Goal: Information Seeking & Learning: Learn about a topic

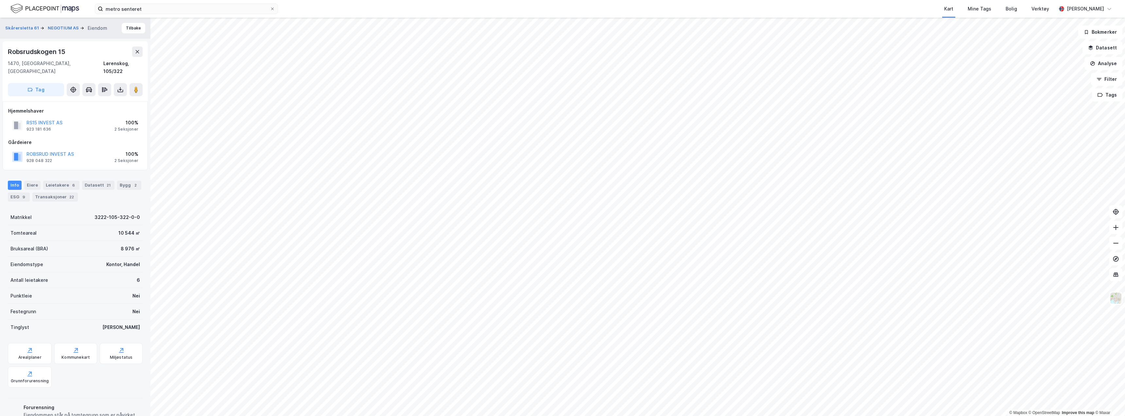
scroll to position [6, 0]
click at [0, 0] on button "ROBSRUD INVEST AS" at bounding box center [0, 0] width 0 height 0
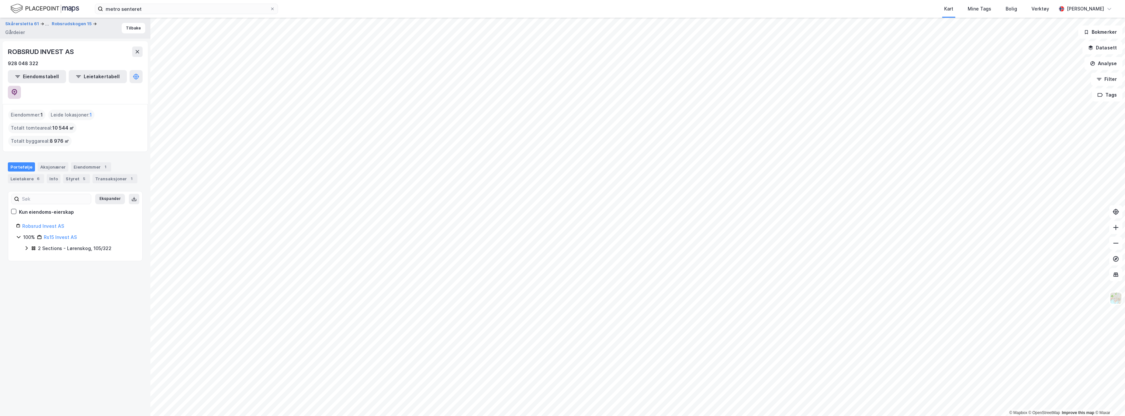
click at [21, 86] on button at bounding box center [14, 92] width 13 height 13
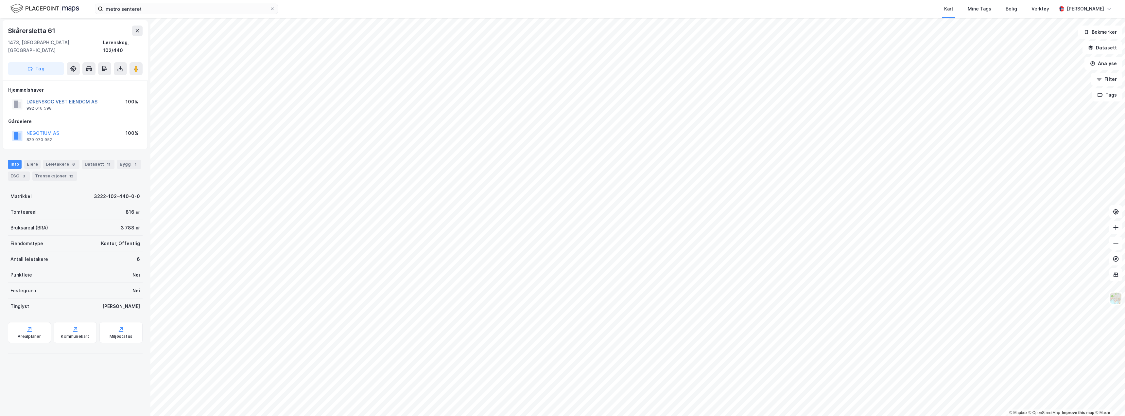
click at [0, 0] on button "LØRENSKOG VEST EIENDOM AS" at bounding box center [0, 0] width 0 height 0
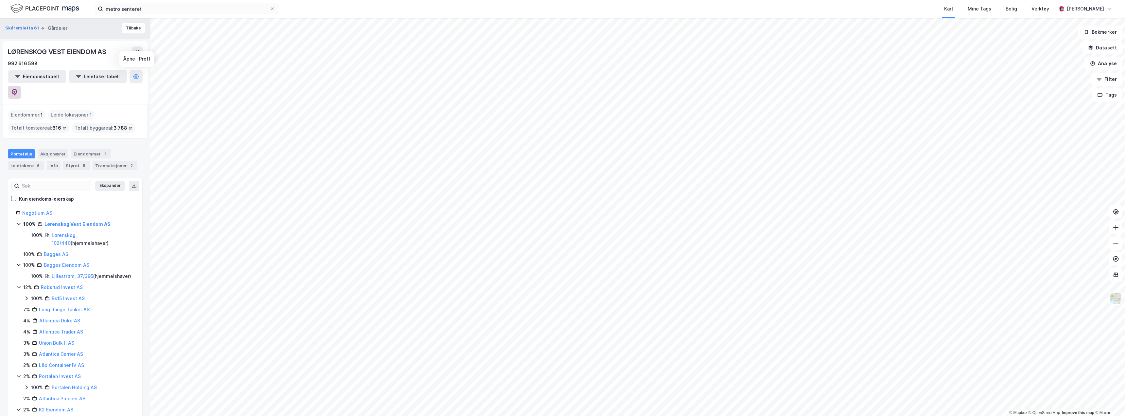
click at [17, 89] on icon at bounding box center [15, 92] width 6 height 7
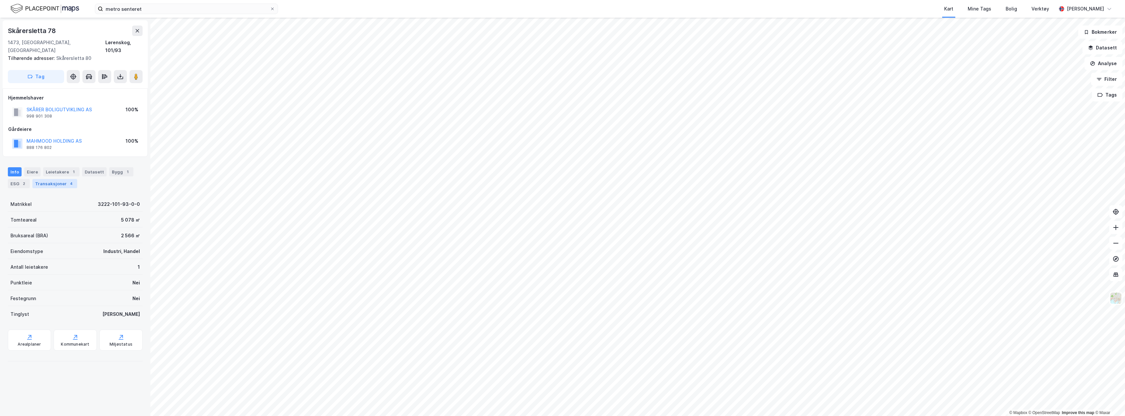
click at [56, 179] on div "Transaksjoner 4" at bounding box center [54, 183] width 45 height 9
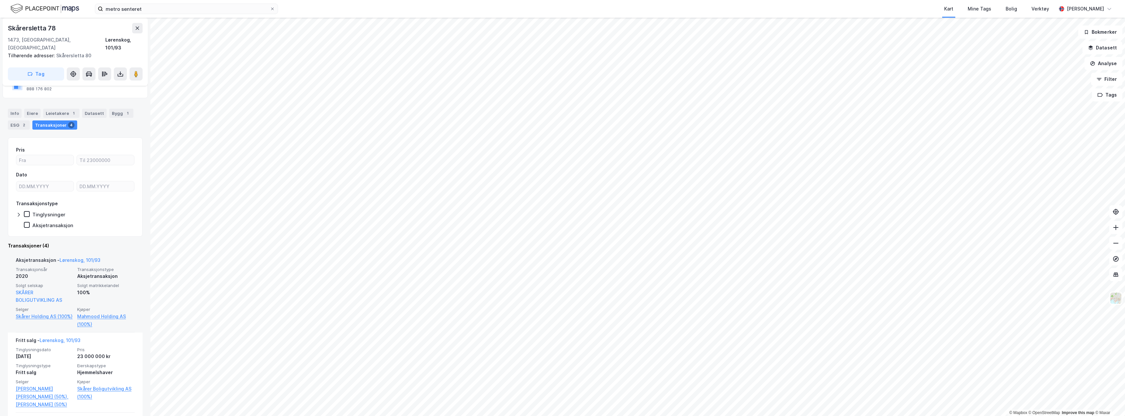
scroll to position [65, 0]
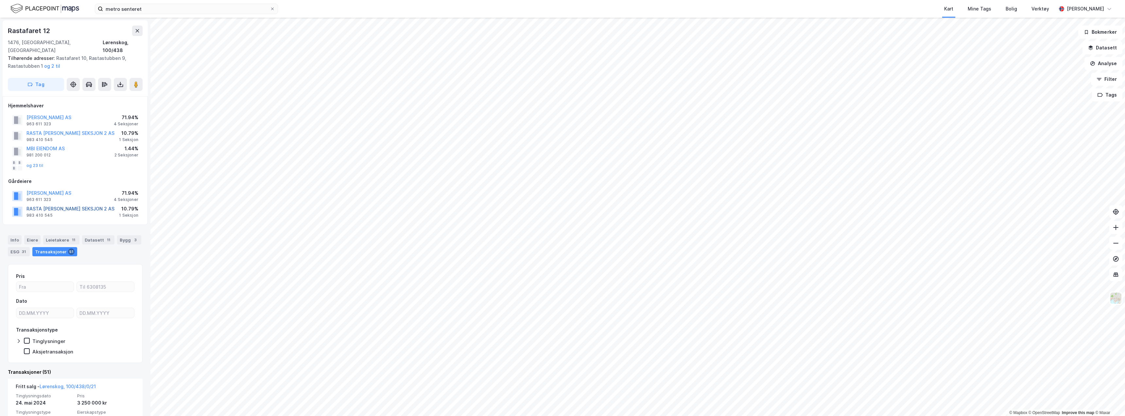
click at [0, 0] on button "RASTA [PERSON_NAME] SEKSJON 2 AS" at bounding box center [0, 0] width 0 height 0
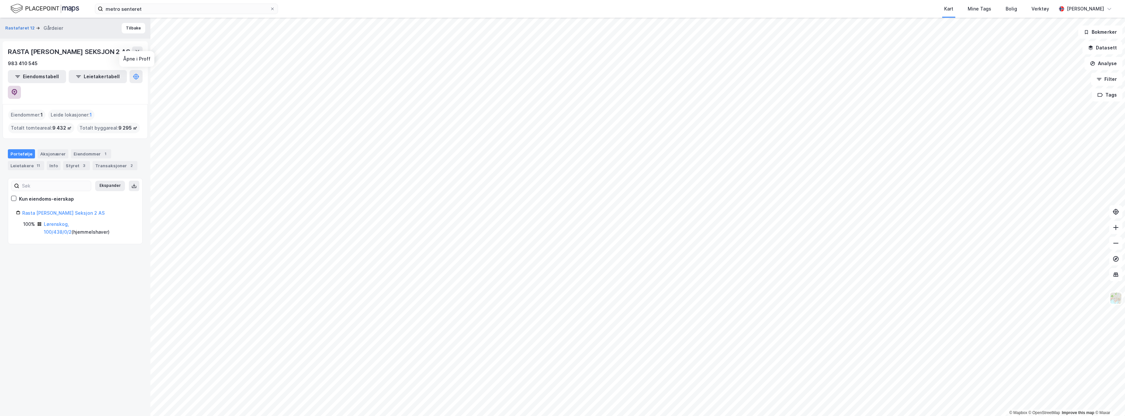
click at [18, 89] on icon at bounding box center [14, 92] width 7 height 7
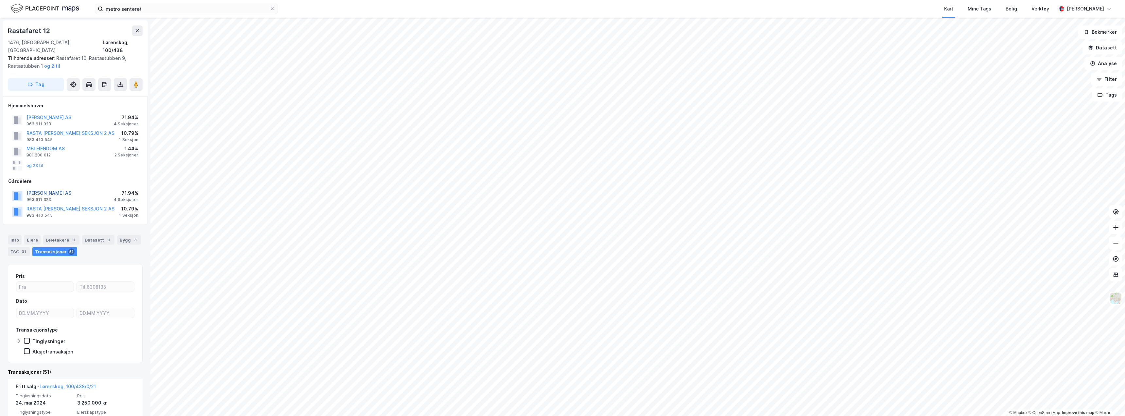
click at [0, 0] on button "[PERSON_NAME] AS" at bounding box center [0, 0] width 0 height 0
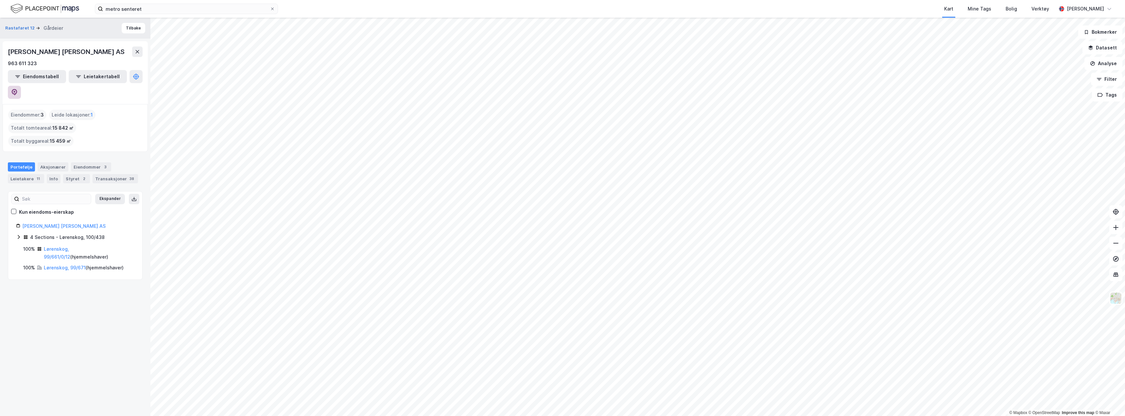
click at [18, 89] on icon at bounding box center [14, 92] width 7 height 7
